Goal: Task Accomplishment & Management: Use online tool/utility

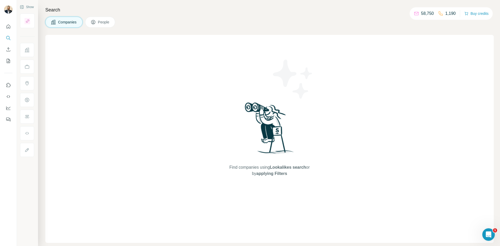
click at [7, 171] on div at bounding box center [8, 123] width 17 height 246
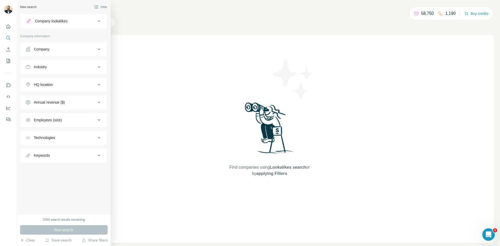
click at [63, 46] on button "Company" at bounding box center [63, 49] width 87 height 12
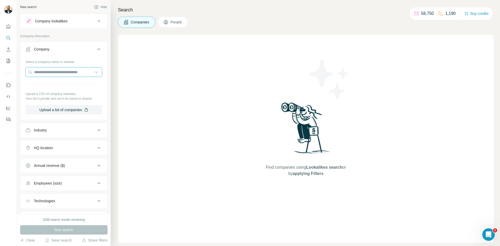
click at [74, 74] on input "text" at bounding box center [64, 71] width 77 height 9
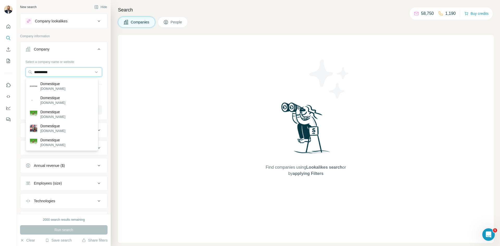
type input "**********"
click at [60, 102] on p "[DOMAIN_NAME]" at bounding box center [52, 102] width 25 height 5
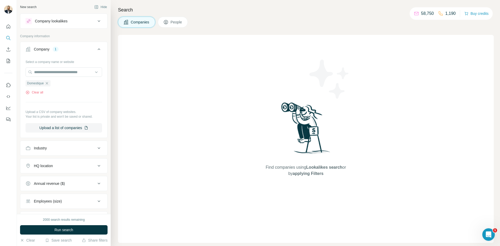
click at [83, 91] on div "Clear all" at bounding box center [64, 92] width 77 height 5
click at [84, 229] on button "Run search" at bounding box center [63, 229] width 87 height 9
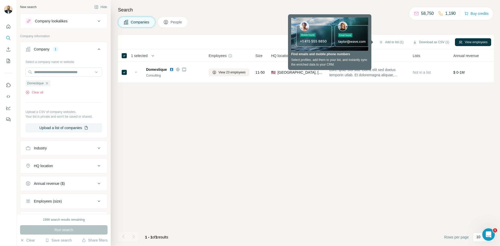
click at [311, 144] on div "Sync to Salesforce (1) Add to list (1) Download as CSV (1) View employees 1 sel…" at bounding box center [306, 140] width 376 height 211
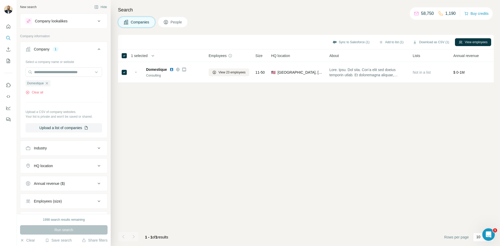
click at [426, 73] on span "Not in a list" at bounding box center [421, 72] width 18 height 4
click at [429, 76] on div "Not in a list" at bounding box center [429, 72] width 34 height 14
click at [417, 75] on div "Not in a list" at bounding box center [429, 72] width 34 height 14
click at [409, 70] on td at bounding box center [367, 72] width 83 height 21
click at [334, 82] on td at bounding box center [367, 72] width 83 height 21
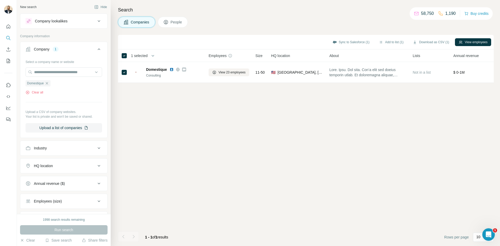
click at [355, 43] on button "Sync to Salesforce (1)" at bounding box center [351, 42] width 44 height 8
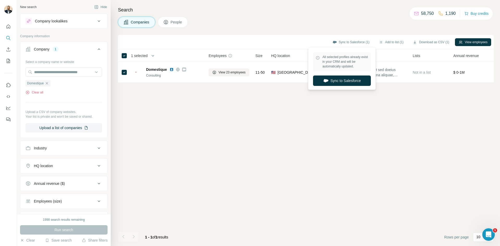
click at [340, 84] on button "Sync to Salesforce" at bounding box center [342, 80] width 58 height 10
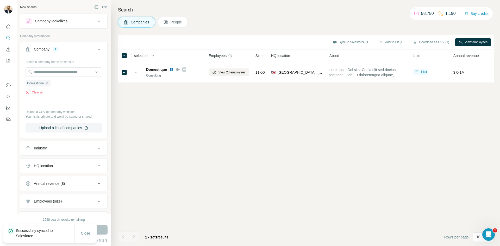
click at [38, 233] on p "Successfully synced to Salesforce." at bounding box center [45, 233] width 58 height 10
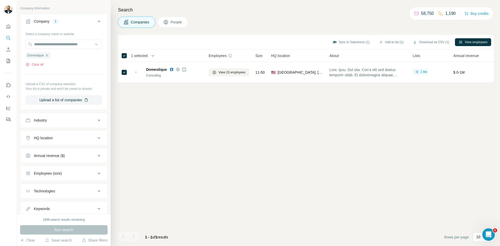
scroll to position [45, 0]
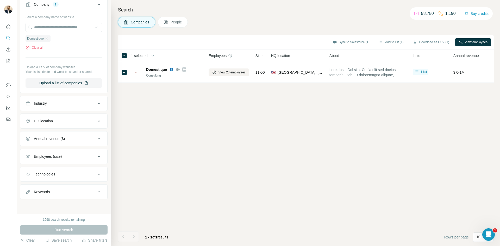
click at [489, 232] on icon "Open Intercom Messenger" at bounding box center [488, 234] width 9 height 9
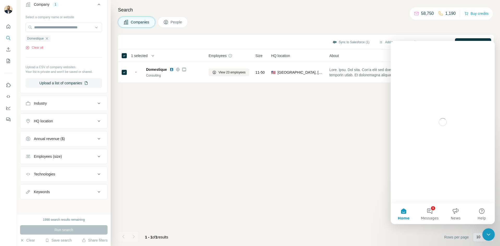
scroll to position [0, 0]
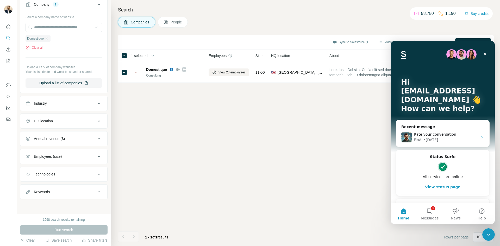
click at [431, 212] on button "1 Messages" at bounding box center [429, 213] width 26 height 21
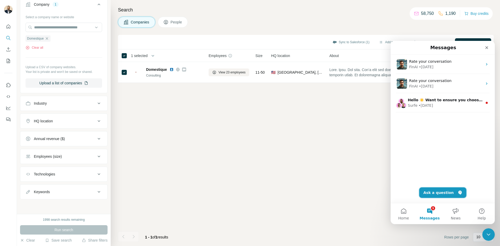
click at [444, 192] on button "Ask a question" at bounding box center [442, 192] width 47 height 10
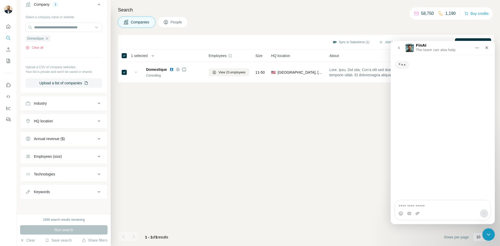
drag, startPoint x: 422, startPoint y: 208, endPoint x: 418, endPoint y: 203, distance: 6.1
click at [422, 208] on textarea "Ask a question…" at bounding box center [442, 204] width 95 height 9
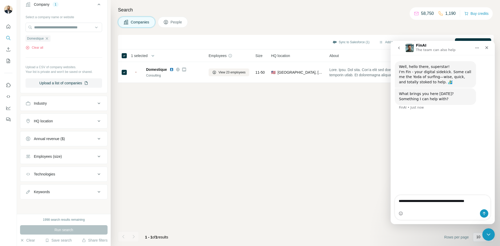
type textarea "**********"
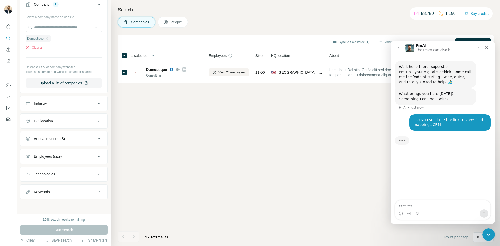
click at [474, 46] on button "Home" at bounding box center [477, 48] width 10 height 10
click at [453, 165] on div "Well, hello there, superstar! I'm Fin - your digital sidekick. Some call me the…" at bounding box center [442, 128] width 104 height 146
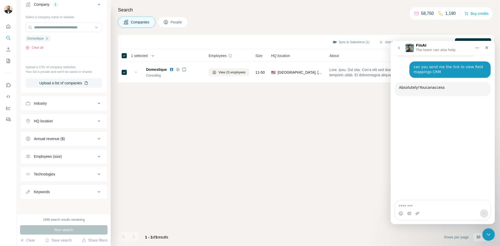
scroll to position [55, 0]
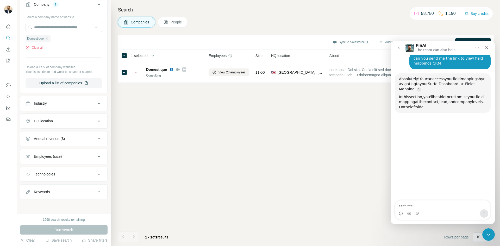
click at [461, 82] on link "Surfe Dashboard -> Fields Mapping" at bounding box center [437, 86] width 77 height 9
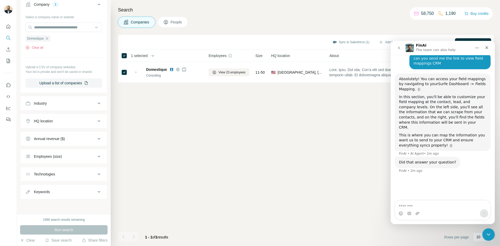
click at [455, 84] on link "Surfe Dashboard -> Fields Mapping" at bounding box center [442, 86] width 87 height 9
click at [440, 86] on link "Surfe Dashboard -> Fields Mapping" at bounding box center [442, 86] width 87 height 9
